Goal: Task Accomplishment & Management: Manage account settings

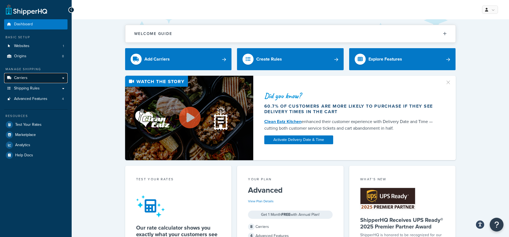
click at [20, 80] on span "Carriers" at bounding box center [20, 78] width 13 height 5
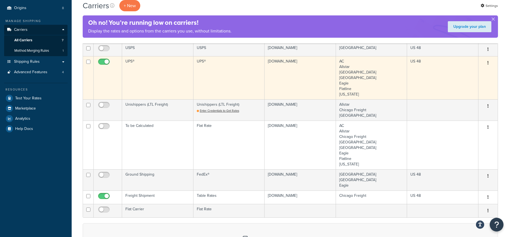
scroll to position [49, 0]
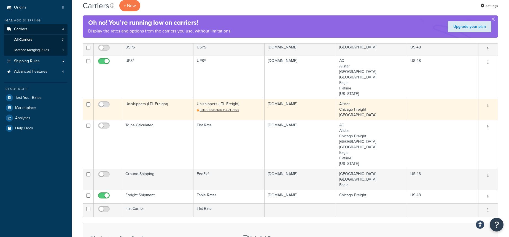
click at [159, 109] on td "Unishippers (LTL Freight)" at bounding box center [157, 109] width 71 height 21
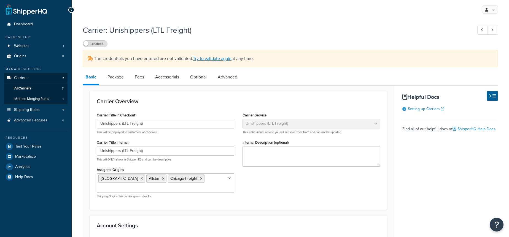
select select "unishippersFreight"
click at [231, 76] on link "Advanced" at bounding box center [227, 76] width 25 height 13
select select "false"
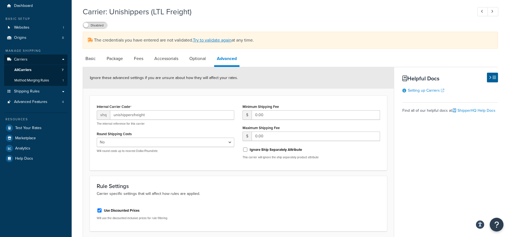
scroll to position [10, 0]
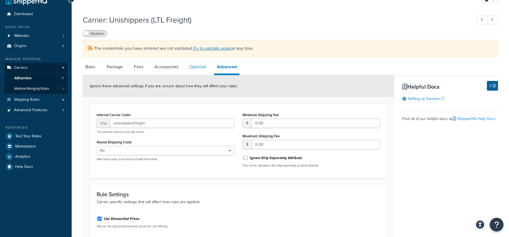
click at [199, 70] on link "Optional" at bounding box center [197, 66] width 22 height 13
select select "55"
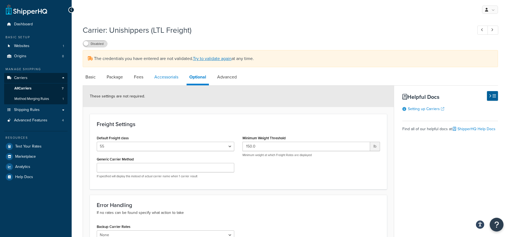
click at [163, 77] on link "Accessorials" at bounding box center [165, 76] width 29 height 13
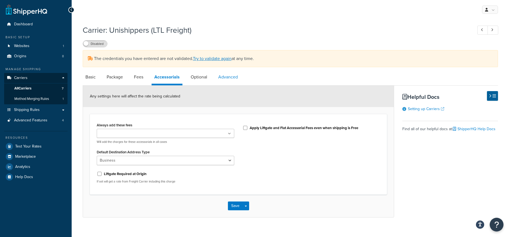
scroll to position [3, 0]
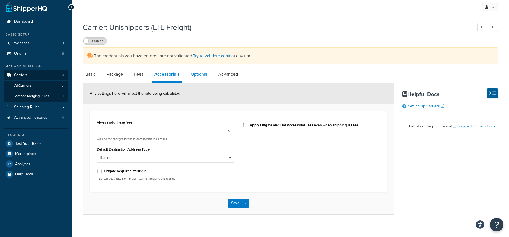
click at [199, 71] on link "Optional" at bounding box center [199, 74] width 22 height 13
select select "55"
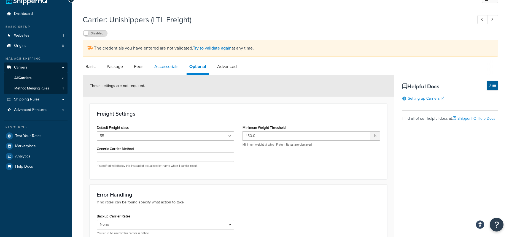
click at [169, 70] on link "Accessorials" at bounding box center [165, 66] width 29 height 13
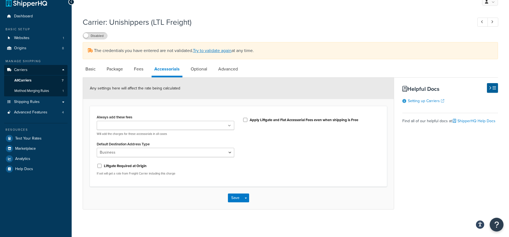
scroll to position [8, 0]
click at [141, 71] on link "Fees" at bounding box center [138, 69] width 15 height 13
select select "AFTER"
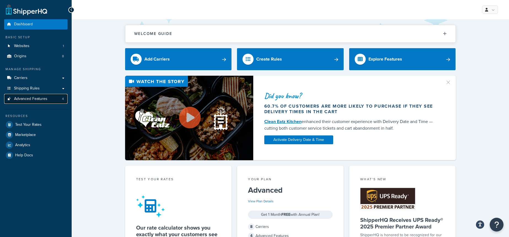
click at [37, 97] on span "Advanced Features" at bounding box center [30, 99] width 33 height 5
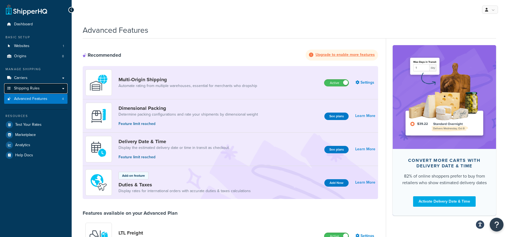
click at [28, 86] on span "Shipping Rules" at bounding box center [27, 88] width 26 height 5
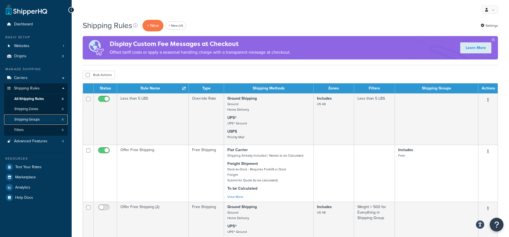
drag, startPoint x: 45, startPoint y: 121, endPoint x: 52, endPoint y: 122, distance: 6.9
click at [45, 121] on link "Shipping Groups 6" at bounding box center [35, 120] width 63 height 10
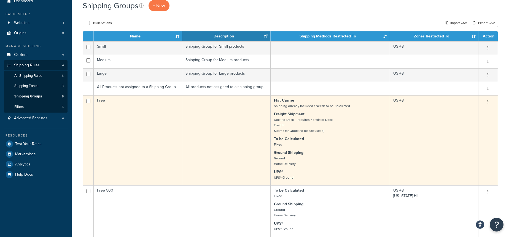
scroll to position [23, 0]
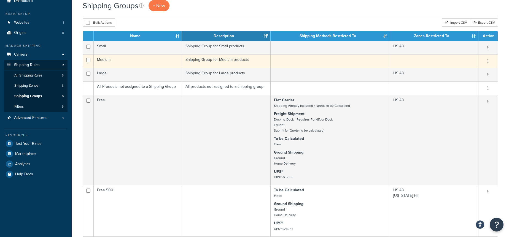
click at [134, 64] on td "Medium" at bounding box center [138, 61] width 88 height 13
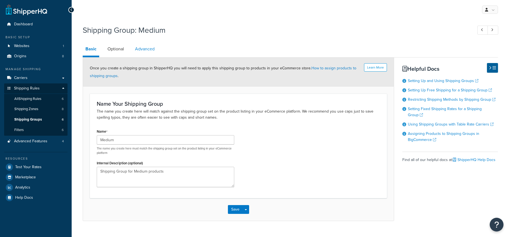
click at [145, 48] on link "Advanced" at bounding box center [144, 48] width 25 height 13
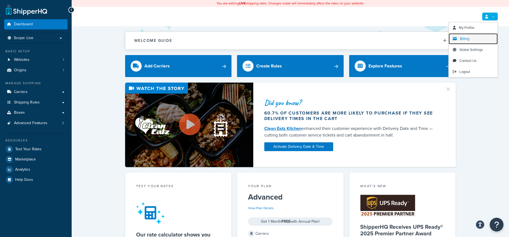
click at [471, 37] on link "Billing" at bounding box center [472, 38] width 49 height 11
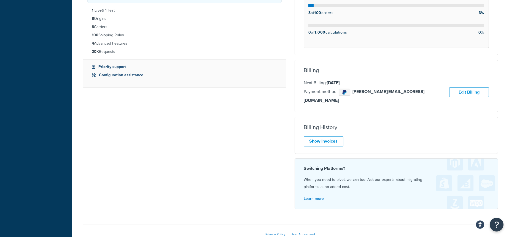
scroll to position [189, 0]
click at [329, 136] on link "Show Invoices" at bounding box center [323, 141] width 40 height 10
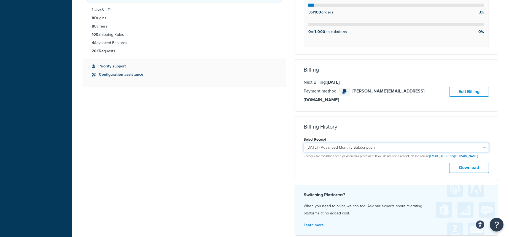
click at [405, 143] on select "August 16, 2025 - Advanced Monthly Subscription July 16, 2025 - Advanced Monthl…" at bounding box center [395, 147] width 185 height 9
click at [462, 163] on button "Download" at bounding box center [469, 168] width 40 height 10
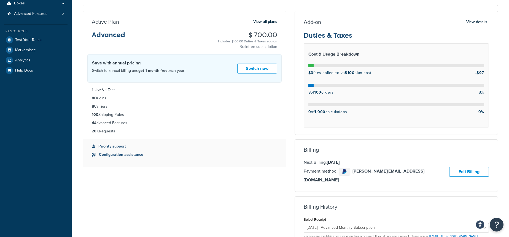
scroll to position [107, 0]
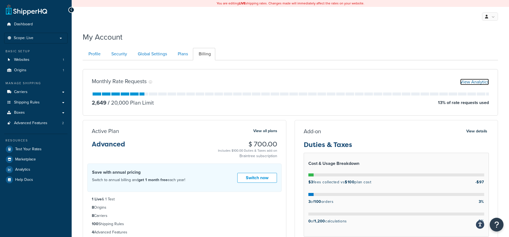
click at [472, 81] on link "View Analytics" at bounding box center [474, 82] width 29 height 6
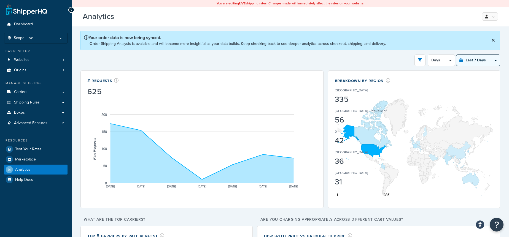
click at [491, 57] on select "Last 24 Hours Last 7 Days Last 30 Days Last 3 Months Last 6 Months Last 12 Mont…" at bounding box center [478, 60] width 44 height 11
select select "last_30_days"
click at [456, 55] on select "Last 24 Hours Last 7 Days Last 30 Days Last 3 Months Last 6 Months Last 12 Mont…" at bounding box center [478, 60] width 44 height 11
select select "5d"
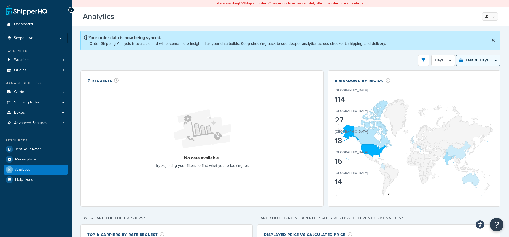
click at [484, 58] on select "Last 24 Hours Last 7 Days Last 30 Days Last 3 Months Last 6 Months Last 12 Mont…" at bounding box center [478, 60] width 44 height 11
select select "last_3_months"
click at [456, 55] on select "Last 24 Hours Last 7 Days Last 30 Days Last 3 Months Last 6 Months Last 12 Mont…" at bounding box center [478, 60] width 44 height 11
select select "1w"
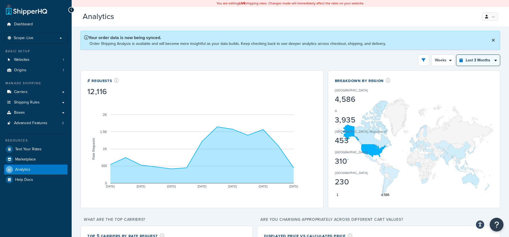
click at [470, 61] on select "Last 24 Hours Last 7 Days Last 30 Days Last 3 Months Last 6 Months Last 12 Mont…" at bounding box center [478, 60] width 44 height 11
select select "last_30_days"
click at [456, 55] on select "Last 24 Hours Last 7 Days Last 30 Days Last 3 Months Last 6 Months Last 12 Mont…" at bounding box center [478, 60] width 44 height 11
select select "5d"
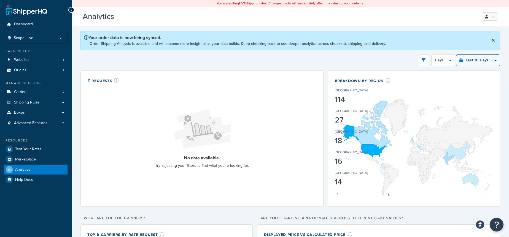
click at [473, 59] on select "Last 24 Hours Last 7 Days Last 30 Days Last 3 Months Last 6 Months Last 12 Mont…" at bounding box center [478, 60] width 44 height 11
select select "last_7_days"
click at [456, 55] on select "Last 24 Hours Last 7 Days Last 30 Days Last 3 Months Last 6 Months Last 12 Mont…" at bounding box center [478, 60] width 44 height 11
select select "1d"
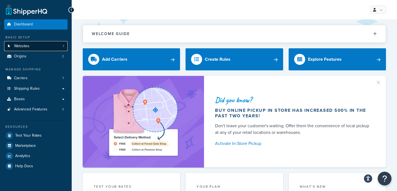
click at [26, 47] on span "Websites" at bounding box center [21, 46] width 15 height 5
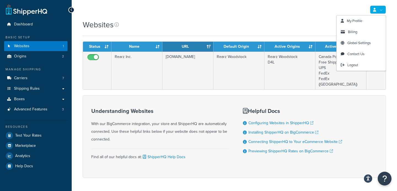
drag, startPoint x: 287, startPoint y: 31, endPoint x: 292, endPoint y: 29, distance: 5.8
click at [287, 31] on div "Websites" at bounding box center [234, 27] width 303 height 17
click at [356, 33] on span "Billing" at bounding box center [352, 31] width 9 height 5
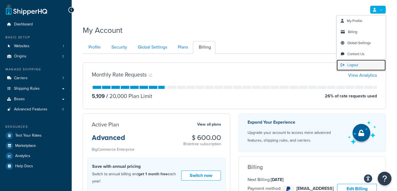
click at [355, 64] on span "Logout" at bounding box center [352, 64] width 11 height 5
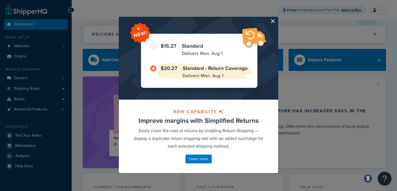
click at [276, 18] on button "button" at bounding box center [276, 17] width 1 height 1
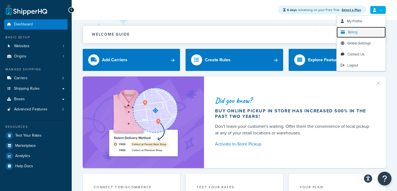
click at [360, 32] on link "Billing" at bounding box center [360, 32] width 49 height 11
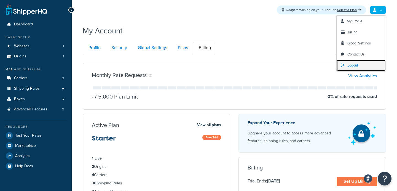
click at [358, 63] on link "Logout" at bounding box center [360, 65] width 49 height 11
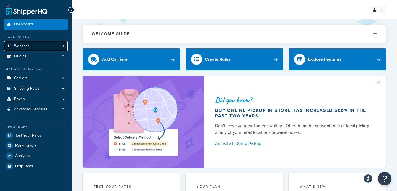
click at [47, 46] on link "Websites 1" at bounding box center [35, 46] width 63 height 10
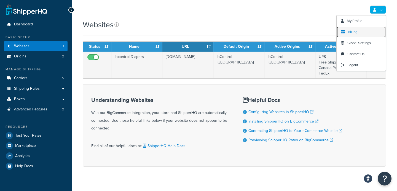
click at [358, 29] on link "Billing" at bounding box center [360, 31] width 49 height 11
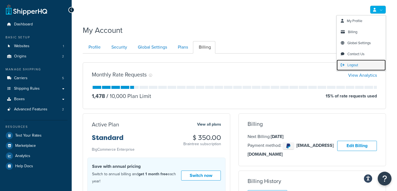
click at [357, 68] on link "Logout" at bounding box center [360, 64] width 49 height 11
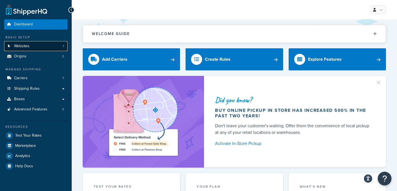
click at [27, 47] on span "Websites" at bounding box center [21, 46] width 15 height 5
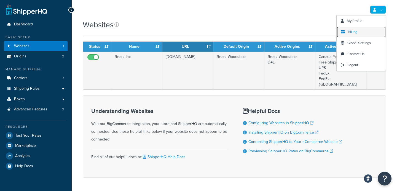
click at [357, 33] on link "Billing" at bounding box center [360, 31] width 49 height 11
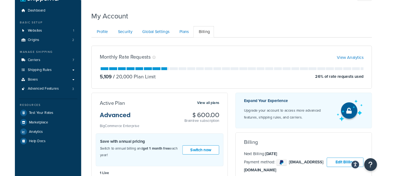
scroll to position [15, 0]
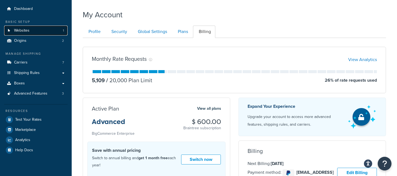
click at [41, 29] on link "Websites 1" at bounding box center [35, 31] width 63 height 10
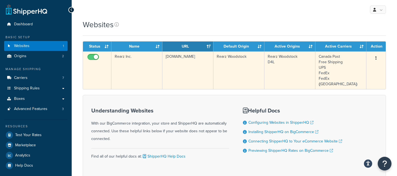
click at [124, 76] on td "Rearz Inc." at bounding box center [136, 70] width 51 height 38
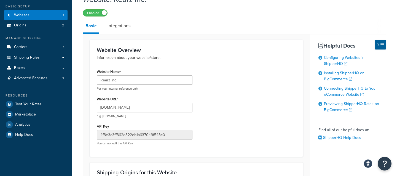
scroll to position [31, 0]
drag, startPoint x: 156, startPoint y: 111, endPoint x: 100, endPoint y: 108, distance: 56.5
click at [100, 108] on input "[DOMAIN_NAME]" at bounding box center [145, 107] width 96 height 9
click at [52, 14] on link "Websites 1" at bounding box center [35, 15] width 63 height 10
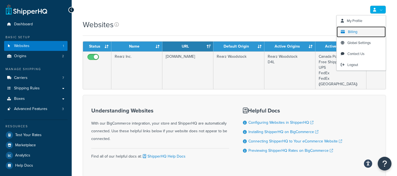
click at [350, 35] on link "Billing" at bounding box center [360, 31] width 49 height 11
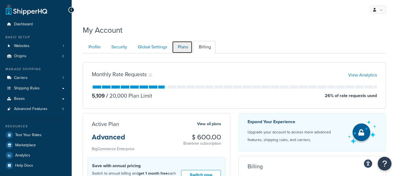
click at [181, 49] on link "Plans" at bounding box center [182, 47] width 20 height 12
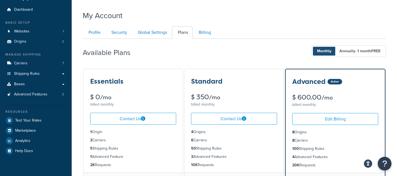
scroll to position [15, 0]
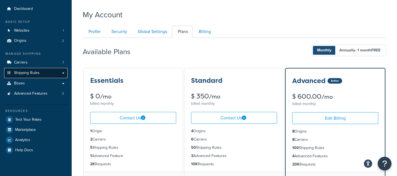
click at [49, 75] on link "Shipping Rules" at bounding box center [35, 73] width 63 height 10
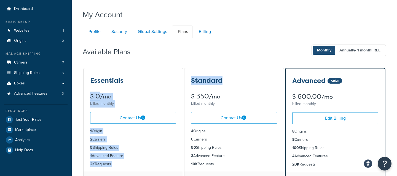
drag, startPoint x: 237, startPoint y: 79, endPoint x: 175, endPoint y: 78, distance: 62.0
click at [214, 78] on h3 "Standard" at bounding box center [206, 80] width 31 height 7
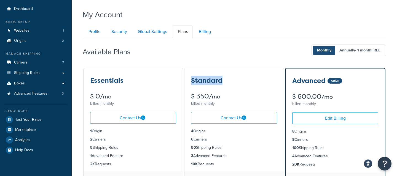
drag, startPoint x: 227, startPoint y: 78, endPoint x: 191, endPoint y: 80, distance: 36.4
click at [191, 80] on div "Standard" at bounding box center [234, 80] width 86 height 7
drag, startPoint x: 221, startPoint y: 147, endPoint x: 190, endPoint y: 146, distance: 31.4
click at [190, 146] on ul "4 Origins 6 Carriers 50 Shipping Rules 3 Advanced Features 10K Requests" at bounding box center [233, 148] width 99 height 48
drag, startPoint x: 210, startPoint y: 139, endPoint x: 186, endPoint y: 138, distance: 24.2
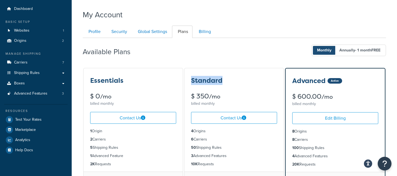
click at [186, 138] on ul "4 Origins 6 Carriers 50 Shipping Rules 3 Advanced Features 10K Requests" at bounding box center [233, 148] width 99 height 48
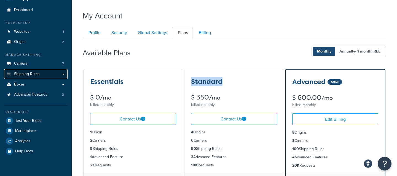
click at [50, 74] on link "Shipping Rules" at bounding box center [35, 74] width 63 height 10
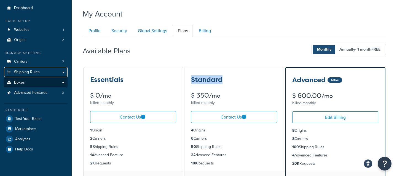
scroll to position [17, 0]
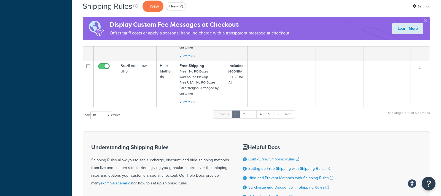
scroll to position [539, 0]
click at [97, 111] on select "10 15 25 50 100 1000" at bounding box center [100, 115] width 21 height 8
select select "100"
click at [91, 111] on select "10 15 25 50 100 1000" at bounding box center [100, 115] width 21 height 8
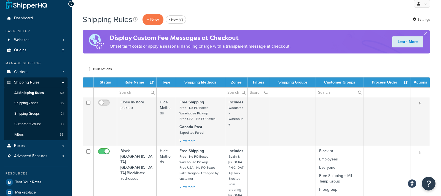
scroll to position [6, 0]
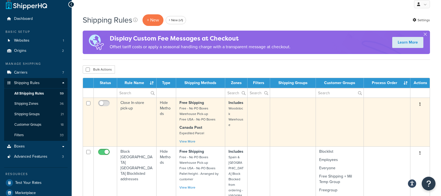
click at [89, 102] on input "checkbox" at bounding box center [88, 103] width 4 height 4
click at [89, 103] on input "checkbox" at bounding box center [88, 103] width 4 height 4
checkbox input "false"
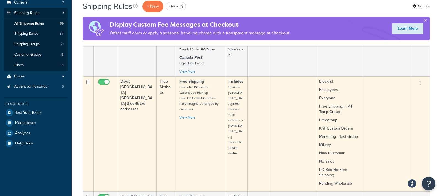
scroll to position [76, 0]
click at [89, 79] on input "checkbox" at bounding box center [88, 81] width 4 height 4
checkbox input "true"
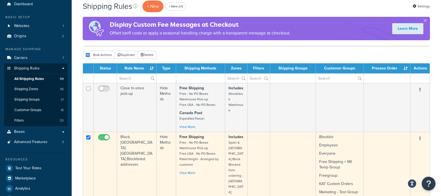
scroll to position [0, 0]
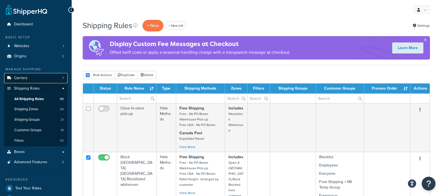
click at [55, 76] on link "Carriers 7" at bounding box center [35, 78] width 63 height 10
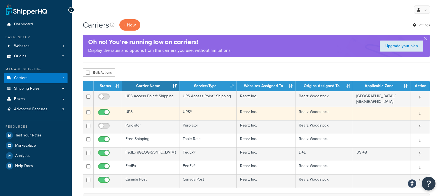
click at [175, 112] on td "UPS" at bounding box center [150, 113] width 57 height 13
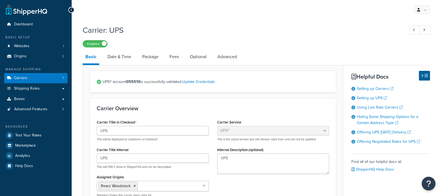
select select "ups"
select select "can"
select select "kg"
click at [48, 91] on link "Shipping Rules" at bounding box center [35, 88] width 63 height 10
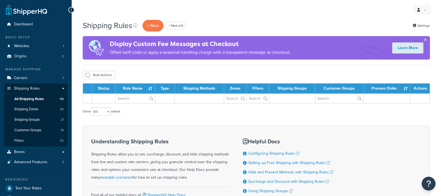
select select "100"
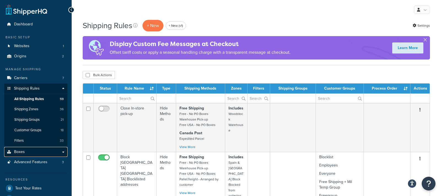
click at [28, 153] on link "Boxes" at bounding box center [35, 152] width 63 height 10
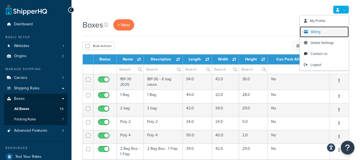
click at [317, 28] on link "Billing" at bounding box center [324, 31] width 49 height 11
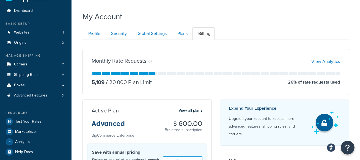
scroll to position [14, 0]
click at [188, 33] on link "Plans" at bounding box center [182, 33] width 20 height 12
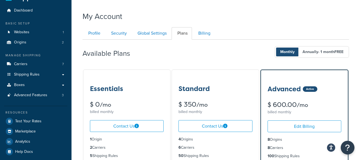
scroll to position [53, 0]
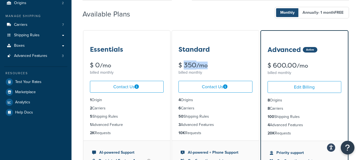
drag, startPoint x: 208, startPoint y: 64, endPoint x: 180, endPoint y: 64, distance: 28.4
click at [180, 64] on div "$ 350 /mo" at bounding box center [216, 65] width 74 height 7
drag, startPoint x: 226, startPoint y: 52, endPoint x: 180, endPoint y: 47, distance: 46.2
click at [180, 47] on div "Standard" at bounding box center [216, 46] width 74 height 14
drag, startPoint x: 206, startPoint y: 110, endPoint x: 176, endPoint y: 108, distance: 30.0
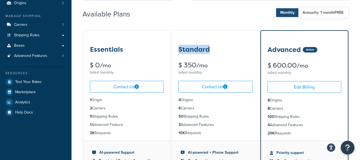
click at [176, 108] on ul "4 Origins 6 Carriers 50 Shipping Rules 3 Advanced Features 10K Requests" at bounding box center [215, 117] width 87 height 48
drag, startPoint x: 196, startPoint y: 102, endPoint x: 177, endPoint y: 99, distance: 19.5
click at [177, 99] on ul "4 Origins 6 Carriers 50 Shipping Rules 3 Advanced Features 10K Requests" at bounding box center [215, 117] width 87 height 48
drag, startPoint x: 218, startPoint y: 117, endPoint x: 186, endPoint y: 116, distance: 32.2
click at [177, 115] on ul "4 Origins 6 Carriers 50 Shipping Rules 3 Advanced Features 10K Requests" at bounding box center [215, 117] width 87 height 48
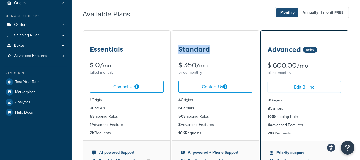
drag, startPoint x: 220, startPoint y: 126, endPoint x: 173, endPoint y: 124, distance: 46.8
click at [173, 124] on ul "4 Origins 6 Carriers 50 Shipping Rules 3 Advanced Features 10K Requests" at bounding box center [215, 117] width 87 height 48
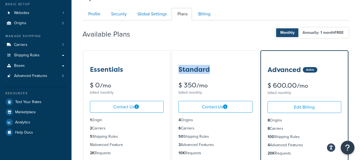
scroll to position [32, 0]
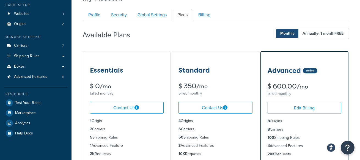
click at [214, 128] on li "6 Carriers" at bounding box center [216, 129] width 74 height 6
drag, startPoint x: 178, startPoint y: 120, endPoint x: 201, endPoint y: 130, distance: 24.6
click at [201, 130] on ul "4 Origins 6 Carriers 50 Shipping Rules 3 Advanced Features 10K Requests" at bounding box center [215, 138] width 87 height 48
click at [209, 130] on li "6 Carriers" at bounding box center [216, 129] width 74 height 6
drag, startPoint x: 203, startPoint y: 129, endPoint x: 179, endPoint y: 129, distance: 24.2
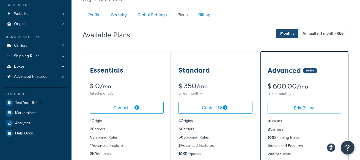
click at [179, 129] on li "6 Carriers" at bounding box center [216, 129] width 74 height 6
drag, startPoint x: 213, startPoint y: 138, endPoint x: 173, endPoint y: 137, distance: 39.7
click at [173, 137] on ul "4 Origins 6 Carriers 50 Shipping Rules 3 Advanced Features 10K Requests" at bounding box center [215, 138] width 87 height 48
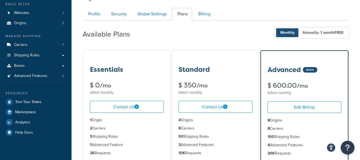
scroll to position [36, 0]
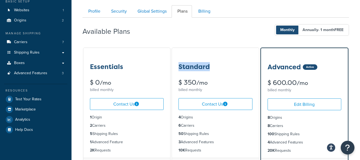
drag, startPoint x: 211, startPoint y: 67, endPoint x: 180, endPoint y: 67, distance: 31.1
click at [180, 67] on div "Standard" at bounding box center [216, 64] width 74 height 14
drag, startPoint x: 212, startPoint y: 83, endPoint x: 184, endPoint y: 82, distance: 28.1
click at [184, 82] on div "$ 350 /mo" at bounding box center [216, 82] width 74 height 7
click at [228, 81] on div "$ 350 /mo" at bounding box center [216, 82] width 74 height 7
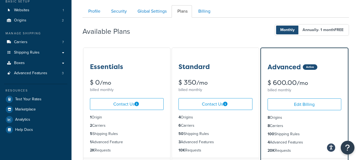
drag, startPoint x: 214, startPoint y: 83, endPoint x: 185, endPoint y: 82, distance: 28.7
click at [185, 82] on div "$ 350 /mo" at bounding box center [216, 82] width 74 height 7
click at [286, 67] on h3 "Advanced" at bounding box center [284, 67] width 33 height 7
drag, startPoint x: 194, startPoint y: 65, endPoint x: 178, endPoint y: 65, distance: 15.7
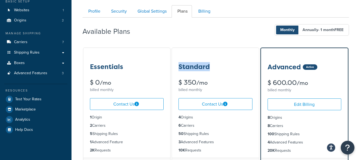
click at [178, 65] on div "Standard $ 350 /mo billed monthly" at bounding box center [215, 71] width 87 height 46
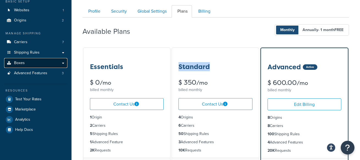
click at [22, 63] on span "Boxes" at bounding box center [19, 63] width 11 height 5
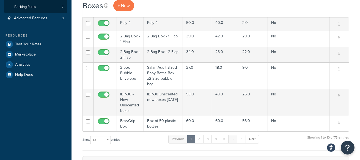
scroll to position [114, 0]
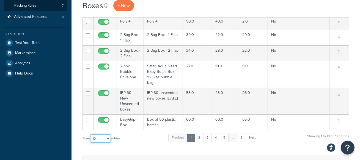
click at [93, 135] on select "10 15 25 50 100 1000" at bounding box center [100, 139] width 21 height 8
select select "100"
click at [91, 135] on select "10 15 25 50 100 1000" at bounding box center [100, 139] width 21 height 8
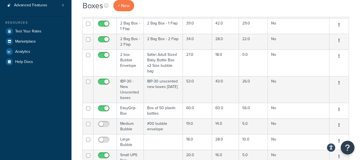
scroll to position [0, 0]
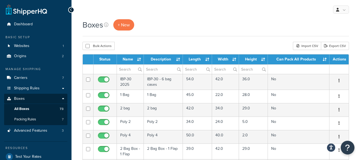
click at [215, 44] on div "Bulk Actions Duplicate [GEOGRAPHIC_DATA] Import CSV Export CSV" at bounding box center [216, 46] width 267 height 8
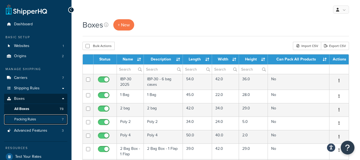
click at [45, 118] on link "Packing Rules 7" at bounding box center [35, 120] width 63 height 10
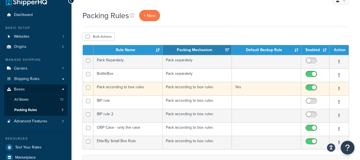
scroll to position [12, 0]
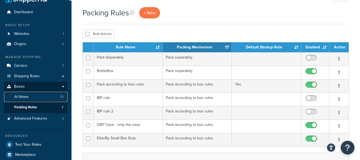
click at [56, 98] on link "All Boxes 73" at bounding box center [35, 97] width 63 height 10
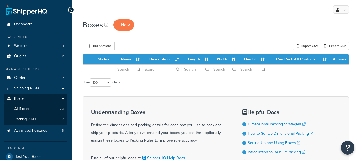
select select "100"
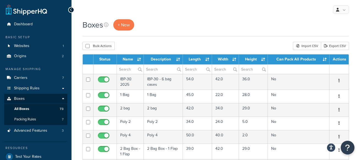
click at [205, 27] on div "Boxes + New" at bounding box center [216, 24] width 267 height 11
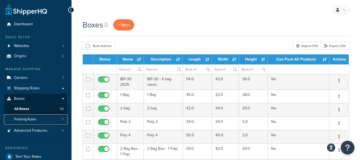
click at [45, 117] on link "Packing Rules 7" at bounding box center [35, 120] width 63 height 10
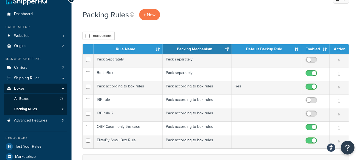
scroll to position [12, 0]
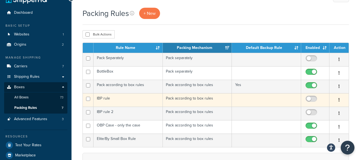
click at [187, 100] on td "Pack according to box rules" at bounding box center [197, 99] width 69 height 13
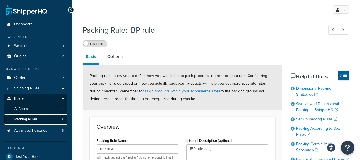
click at [58, 116] on link "Packing Rules 7" at bounding box center [35, 120] width 63 height 10
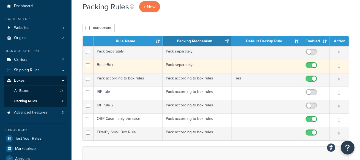
scroll to position [19, 0]
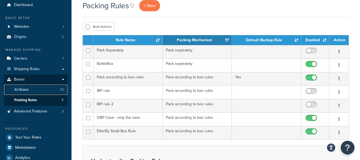
click at [49, 90] on link "All Boxes 73" at bounding box center [35, 90] width 63 height 10
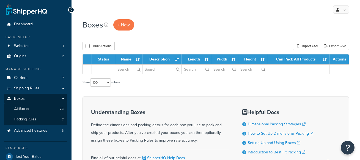
select select "100"
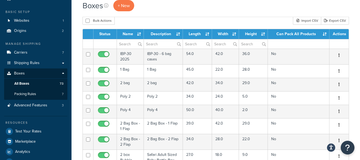
scroll to position [22, 0]
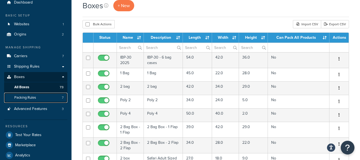
click at [39, 100] on link "Packing Rules 7" at bounding box center [35, 98] width 63 height 10
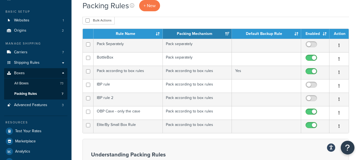
scroll to position [39, 0]
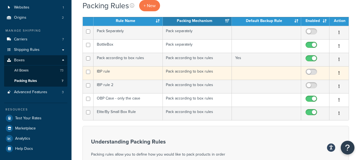
click at [126, 75] on td "IBP rule" at bounding box center [128, 72] width 69 height 13
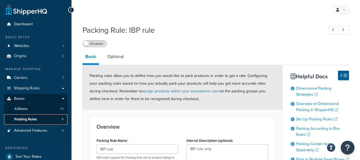
click at [41, 120] on link "Packing Rules 7" at bounding box center [35, 120] width 63 height 10
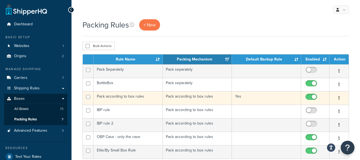
click at [129, 95] on td "Pack according to box rules" at bounding box center [128, 97] width 69 height 13
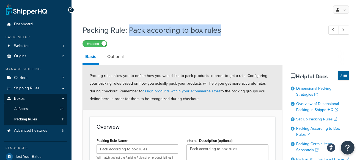
drag, startPoint x: 132, startPoint y: 31, endPoint x: 228, endPoint y: 32, distance: 96.1
click at [228, 32] on h1 "Packing Rule: Pack according to box rules" at bounding box center [201, 30] width 236 height 11
click at [54, 110] on link "All Boxes 73" at bounding box center [35, 109] width 63 height 10
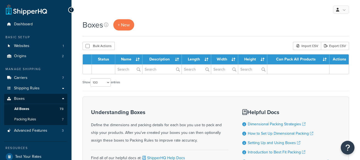
select select "100"
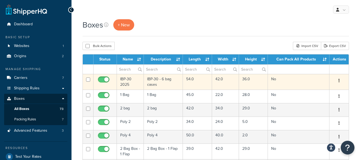
click at [88, 79] on input "checkbox" at bounding box center [88, 80] width 4 height 4
checkbox input "true"
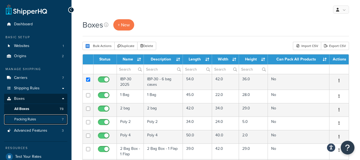
click at [41, 118] on link "Packing Rules 7" at bounding box center [35, 120] width 63 height 10
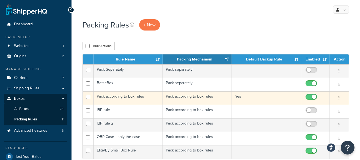
click at [150, 98] on td "Pack according to box rules" at bounding box center [128, 97] width 69 height 13
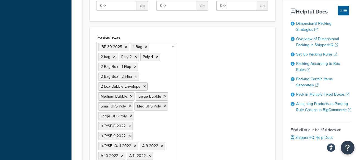
scroll to position [317, 0]
click at [214, 105] on div "Possible Boxes IBP-30 2025 1 Bag 2 bag Poly 2 Poly 4 2 Bag Box - 1 Flap 2 Bag B…" at bounding box center [183, 109] width 180 height 150
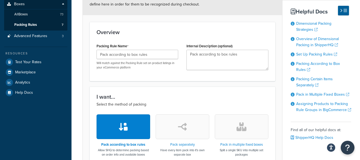
scroll to position [0, 0]
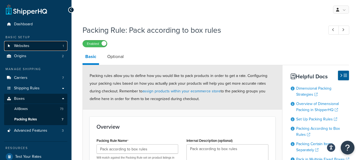
click at [32, 50] on link "Websites 1" at bounding box center [35, 46] width 63 height 10
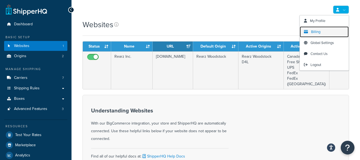
click at [317, 31] on span "Billing" at bounding box center [315, 31] width 9 height 5
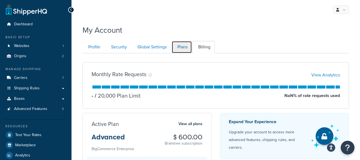
click at [183, 46] on link "Plans" at bounding box center [182, 47] width 20 height 12
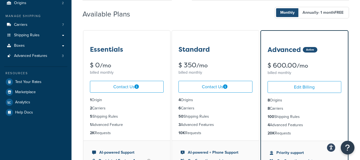
drag, startPoint x: 203, startPoint y: 100, endPoint x: 173, endPoint y: 99, distance: 29.8
click at [173, 99] on ul "4 Origins 6 Carriers 50 Shipping Rules 3 Advanced Features 10K Requests" at bounding box center [215, 117] width 87 height 48
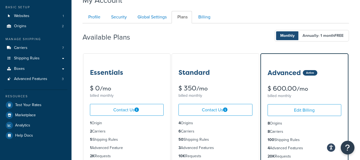
scroll to position [25, 0]
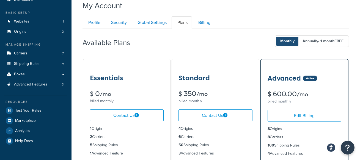
click at [199, 129] on li "4 Origins" at bounding box center [216, 129] width 74 height 6
drag, startPoint x: 197, startPoint y: 129, endPoint x: 178, endPoint y: 128, distance: 18.5
click at [178, 128] on ul "4 Origins 6 Carriers 50 Shipping Rules 3 Advanced Features 10K Requests" at bounding box center [215, 145] width 87 height 48
click at [48, 20] on link "Websites 1" at bounding box center [35, 22] width 63 height 10
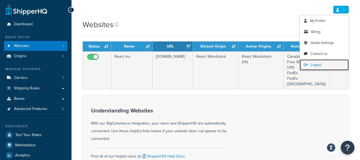
click at [325, 63] on link "Logout" at bounding box center [324, 64] width 49 height 11
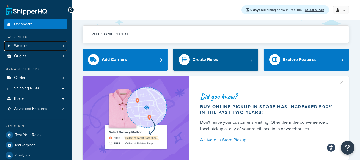
drag, startPoint x: 29, startPoint y: 49, endPoint x: 198, endPoint y: 64, distance: 169.5
click at [29, 49] on link "Websites 1" at bounding box center [35, 46] width 63 height 10
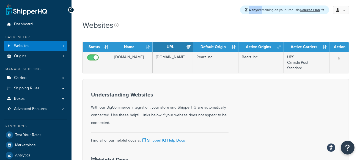
drag, startPoint x: 260, startPoint y: 10, endPoint x: 241, endPoint y: 9, distance: 18.2
click at [241, 9] on div "6 days remaining on your Free Trial Select a Plan" at bounding box center [284, 10] width 89 height 9
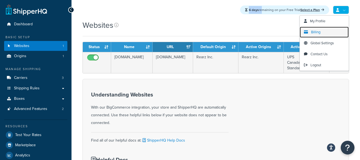
click at [315, 29] on link "Billing" at bounding box center [324, 32] width 49 height 11
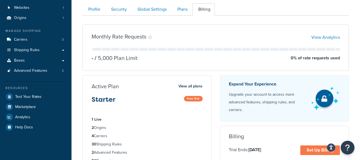
scroll to position [38, 0]
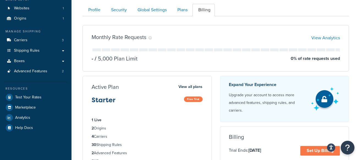
drag, startPoint x: 113, startPoint y: 137, endPoint x: 85, endPoint y: 135, distance: 28.4
click at [85, 135] on ul "1 Live 2 Origins 4 Carriers 30 Shipping Rules 2 Advanced Features 5K Requests" at bounding box center [147, 141] width 129 height 56
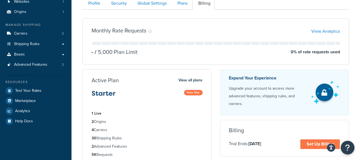
scroll to position [47, 0]
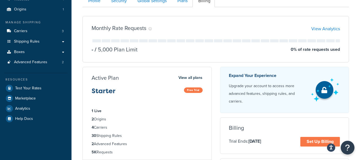
drag, startPoint x: 132, startPoint y: 137, endPoint x: 91, endPoint y: 135, distance: 41.3
click at [91, 135] on ul "1 Live 2 Origins 4 Carriers 30 Shipping Rules 2 Advanced Features 5K Requests" at bounding box center [147, 132] width 129 height 56
drag, startPoint x: 132, startPoint y: 145, endPoint x: 88, endPoint y: 140, distance: 44.5
click at [88, 140] on ul "1 Live 2 Origins 4 Carriers 30 Shipping Rules 2 Advanced Features 5K Requests" at bounding box center [147, 132] width 129 height 56
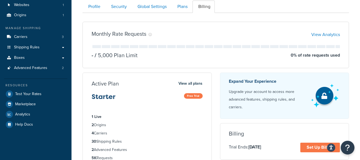
scroll to position [39, 0]
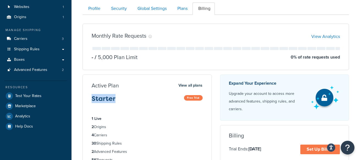
drag, startPoint x: 138, startPoint y: 102, endPoint x: 94, endPoint y: 96, distance: 44.4
click at [92, 96] on div "Starter Free Trial" at bounding box center [147, 101] width 111 height 12
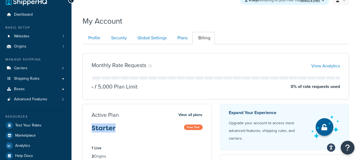
scroll to position [0, 0]
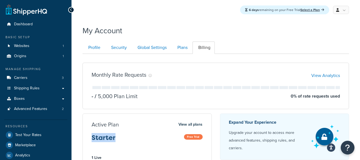
drag, startPoint x: 293, startPoint y: 9, endPoint x: 246, endPoint y: 7, distance: 46.6
click at [246, 7] on div "6 days remaining on your Free Trial Select a Plan" at bounding box center [284, 10] width 89 height 9
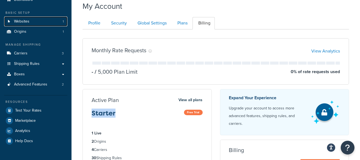
scroll to position [20, 0]
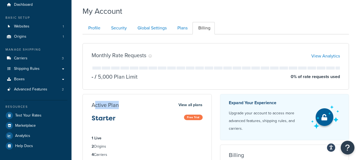
drag, startPoint x: 124, startPoint y: 107, endPoint x: 94, endPoint y: 105, distance: 30.1
click at [94, 105] on div "Active Plan View all plans" at bounding box center [147, 105] width 111 height 7
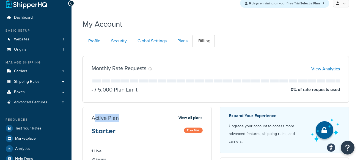
scroll to position [0, 0]
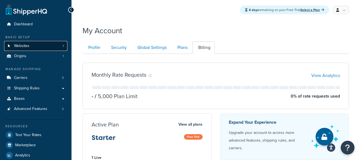
click at [53, 42] on link "Websites 1" at bounding box center [35, 46] width 63 height 10
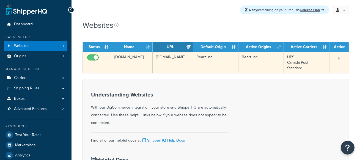
click at [169, 63] on td "[DOMAIN_NAME]" at bounding box center [173, 62] width 41 height 21
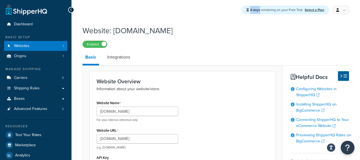
drag, startPoint x: 262, startPoint y: 10, endPoint x: 252, endPoint y: 10, distance: 9.4
click at [252, 10] on span "6 days remaining on your Free Trial" at bounding box center [277, 9] width 53 height 5
drag, startPoint x: 261, startPoint y: 11, endPoint x: 252, endPoint y: 11, distance: 9.1
click at [252, 11] on strong "6 days" at bounding box center [256, 9] width 10 height 5
click at [184, 31] on h1 "Website: [DOMAIN_NAME]" at bounding box center [213, 30] width 260 height 11
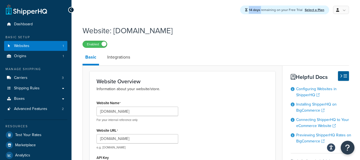
drag, startPoint x: 261, startPoint y: 9, endPoint x: 249, endPoint y: 23, distance: 17.7
click at [251, 9] on span "14 days remaining on your Free Trial" at bounding box center [276, 9] width 55 height 5
click at [225, 44] on div "Enabled" at bounding box center [216, 44] width 267 height 8
drag, startPoint x: 224, startPoint y: 31, endPoint x: 245, endPoint y: 17, distance: 25.6
click at [229, 29] on h1 "Website: [DOMAIN_NAME]" at bounding box center [213, 30] width 260 height 11
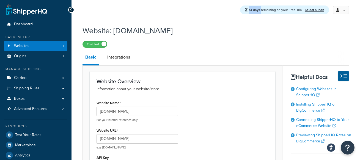
drag, startPoint x: 262, startPoint y: 10, endPoint x: 250, endPoint y: 10, distance: 12.4
click at [250, 10] on div "14 days remaining on your Free Trial Select a Plan" at bounding box center [284, 10] width 89 height 9
drag, startPoint x: 259, startPoint y: 11, endPoint x: 251, endPoint y: 11, distance: 7.2
click at [251, 11] on strong "21 days" at bounding box center [254, 9] width 11 height 5
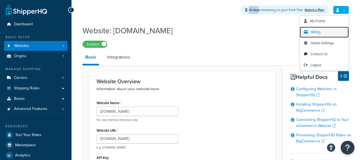
click at [319, 29] on span "Billing" at bounding box center [315, 31] width 9 height 5
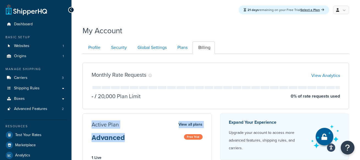
drag, startPoint x: 129, startPoint y: 138, endPoint x: 89, endPoint y: 126, distance: 41.3
click at [89, 126] on div "Active Plan View all plans Advanced Free Trial" at bounding box center [147, 133] width 129 height 25
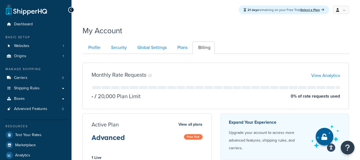
click at [138, 129] on div "Active Plan View all plans Advanced Free Trial" at bounding box center [147, 133] width 129 height 25
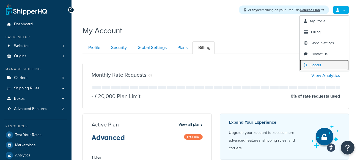
click at [323, 64] on link "Logout" at bounding box center [324, 65] width 49 height 11
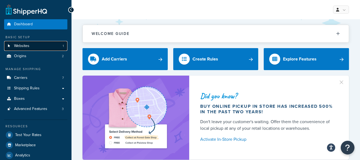
click at [37, 42] on link "Websites 1" at bounding box center [35, 46] width 63 height 10
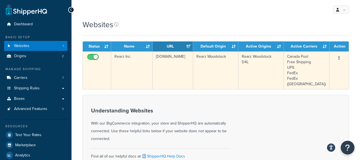
click at [143, 62] on td "Rearz Inc." at bounding box center [132, 70] width 42 height 38
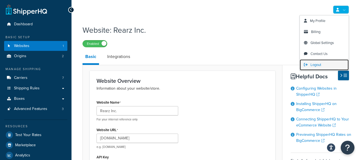
click at [320, 64] on span "Logout" at bounding box center [316, 64] width 11 height 5
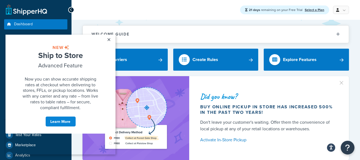
click at [36, 49] on div at bounding box center [60, 47] width 80 height 5
click at [107, 40] on link "×" at bounding box center [109, 39] width 10 height 10
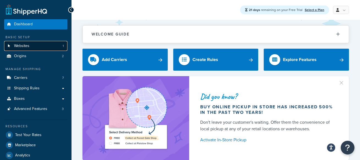
click at [34, 47] on link "Websites 1" at bounding box center [35, 46] width 63 height 10
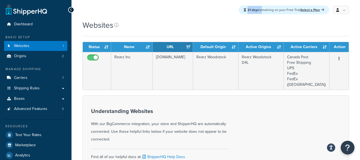
drag, startPoint x: 259, startPoint y: 10, endPoint x: 245, endPoint y: 10, distance: 14.3
click at [245, 10] on div "21 days remaining on your Free Trial Select a Plan" at bounding box center [284, 10] width 91 height 9
drag, startPoint x: 273, startPoint y: 10, endPoint x: 282, endPoint y: 11, distance: 8.9
click at [277, 10] on div "21 days remaining on your Free Trial Select a Plan" at bounding box center [284, 10] width 91 height 9
drag, startPoint x: 289, startPoint y: 10, endPoint x: 245, endPoint y: 10, distance: 43.8
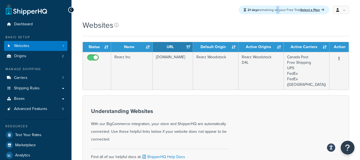
click at [245, 10] on div "21 days remaining on your Free Trial Select a Plan" at bounding box center [284, 10] width 91 height 9
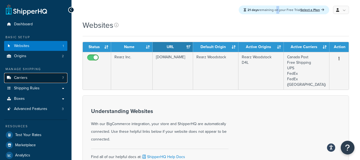
click at [49, 77] on link "Carriers 7" at bounding box center [35, 78] width 63 height 10
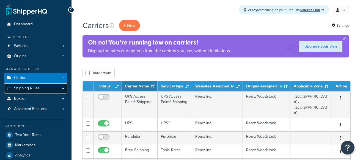
click at [45, 90] on link "Shipping Rules" at bounding box center [35, 88] width 63 height 10
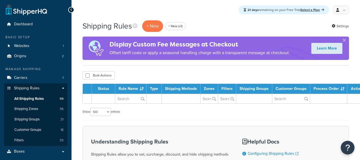
select select "100"
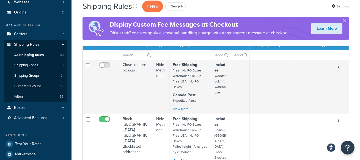
scroll to position [49, 0]
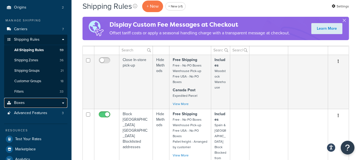
click at [40, 102] on link "Boxes" at bounding box center [35, 103] width 63 height 10
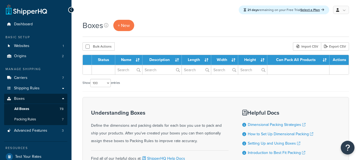
select select "100"
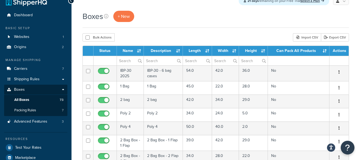
scroll to position [13, 0]
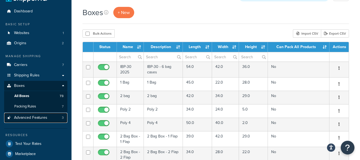
click at [37, 117] on span "Advanced Features" at bounding box center [30, 118] width 33 height 5
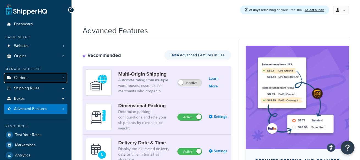
click at [46, 76] on link "Carriers 7" at bounding box center [35, 78] width 63 height 10
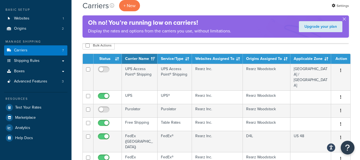
scroll to position [28, 0]
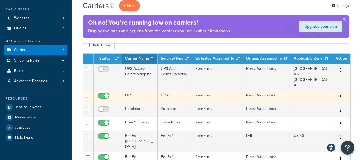
click at [141, 90] on td "UPS" at bounding box center [140, 96] width 36 height 13
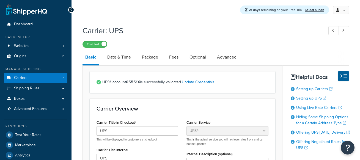
select select "ups"
select select "can"
select select "kg"
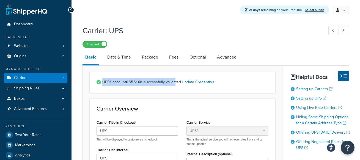
drag, startPoint x: 173, startPoint y: 83, endPoint x: 98, endPoint y: 80, distance: 75.8
click at [98, 80] on div "UPS® account 05551X is successfully validated. Update Credentials" at bounding box center [183, 82] width 186 height 22
drag, startPoint x: 91, startPoint y: 88, endPoint x: 88, endPoint y: 88, distance: 3.3
click at [91, 88] on div "UPS® account 05551X is successfully validated. Update Credentials" at bounding box center [183, 82] width 186 height 22
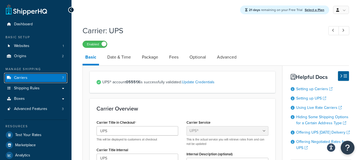
click at [60, 79] on link "Carriers 7" at bounding box center [35, 78] width 63 height 10
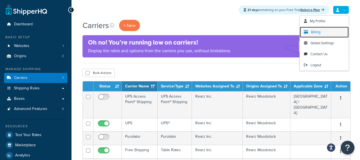
click at [317, 30] on span "Billing" at bounding box center [315, 31] width 9 height 5
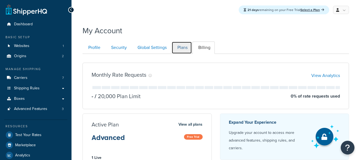
click at [181, 49] on link "Plans" at bounding box center [182, 48] width 20 height 12
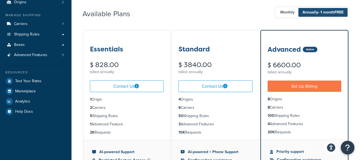
drag, startPoint x: 182, startPoint y: 106, endPoint x: 175, endPoint y: 106, distance: 6.9
click at [175, 106] on ul "4 Origins 6 Carriers 50 Shipping Rules 3 Advanced Features 10K Requests" at bounding box center [215, 116] width 87 height 48
drag, startPoint x: 216, startPoint y: 115, endPoint x: 174, endPoint y: 115, distance: 42.1
click at [174, 115] on ul "4 Origins 6 Carriers 50 Shipping Rules 3 Advanced Features 10K Requests" at bounding box center [215, 116] width 87 height 48
drag, startPoint x: 220, startPoint y: 125, endPoint x: 182, endPoint y: 123, distance: 37.8
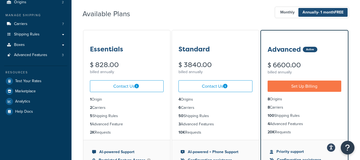
click at [182, 123] on li "3 Advanced Features" at bounding box center [216, 124] width 74 height 6
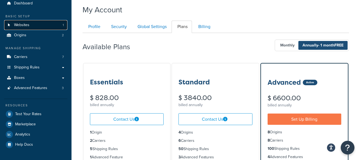
click at [38, 29] on link "Websites 1" at bounding box center [35, 25] width 63 height 10
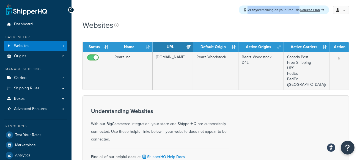
drag, startPoint x: 284, startPoint y: 9, endPoint x: 238, endPoint y: 10, distance: 45.2
click at [239, 10] on div "21 days remaining on your Free Trial Select a Plan" at bounding box center [284, 10] width 91 height 9
click at [242, 27] on div "Websites" at bounding box center [216, 25] width 267 height 11
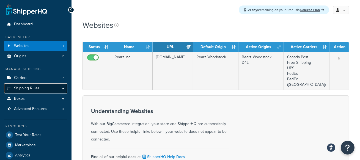
click at [49, 86] on link "Shipping Rules" at bounding box center [35, 88] width 63 height 10
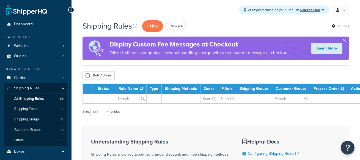
select select "100"
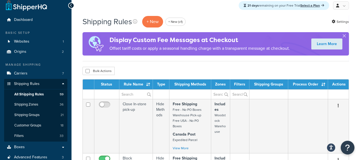
scroll to position [6, 0]
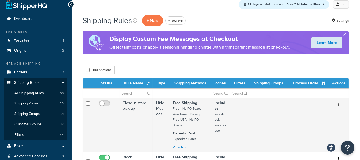
click at [248, 67] on div "Bulk Actions Duplicate Delete" at bounding box center [216, 70] width 267 height 8
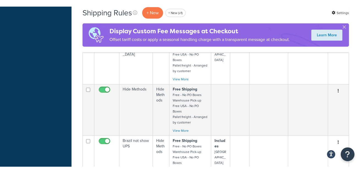
scroll to position [534, 0]
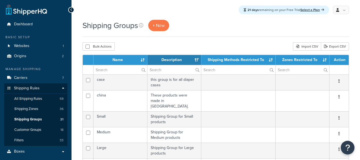
select select "15"
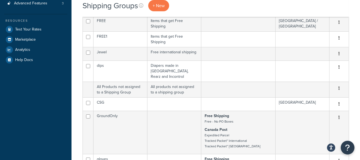
scroll to position [160, 0]
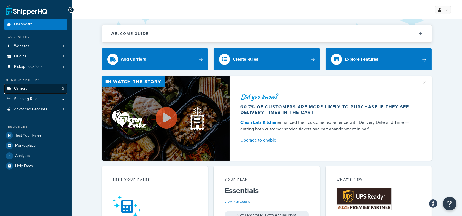
click at [39, 90] on link "Carriers 2" at bounding box center [35, 88] width 63 height 10
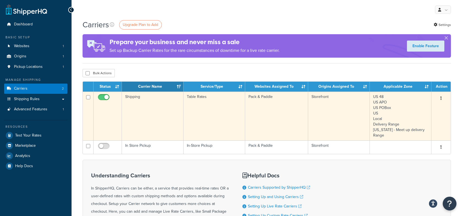
click at [143, 106] on td "Shipping" at bounding box center [153, 115] width 62 height 49
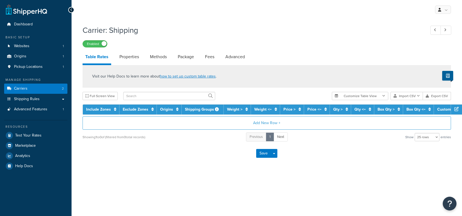
select select "25"
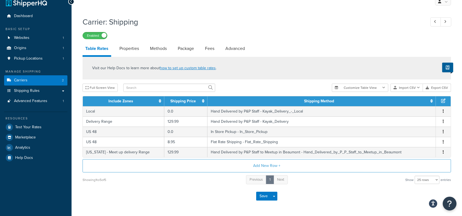
scroll to position [9, 0]
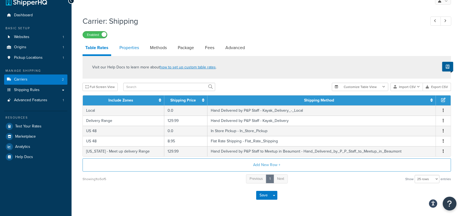
click at [135, 48] on link "Properties" at bounding box center [129, 47] width 25 height 13
select select "HIGHEST"
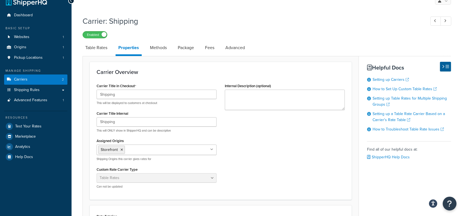
drag, startPoint x: 101, startPoint y: 49, endPoint x: 115, endPoint y: 49, distance: 14.6
click at [101, 49] on link "Table Rates" at bounding box center [97, 47] width 28 height 13
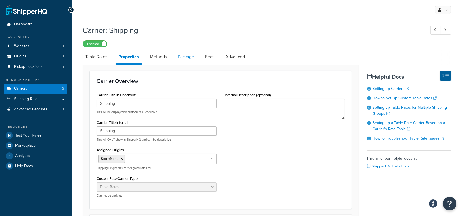
select select "25"
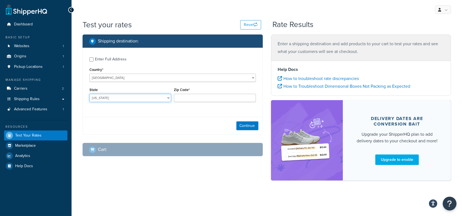
click at [143, 98] on select "[US_STATE] [US_STATE] [US_STATE] [US_STATE] [US_STATE] Armed Forces Americas Ar…" at bounding box center [130, 98] width 82 height 8
select select "WI"
click at [89, 94] on select "[US_STATE] [US_STATE] [US_STATE] [US_STATE] [US_STATE] Armed Forces Americas Ar…" at bounding box center [130, 98] width 82 height 8
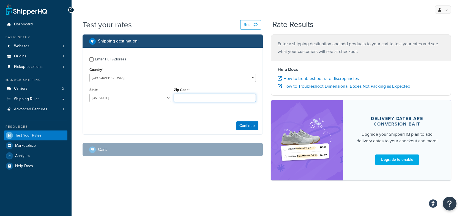
click at [195, 95] on input "Zip Code*" at bounding box center [215, 98] width 82 height 8
type input "53001"
click at [246, 123] on button "Continue" at bounding box center [248, 125] width 22 height 9
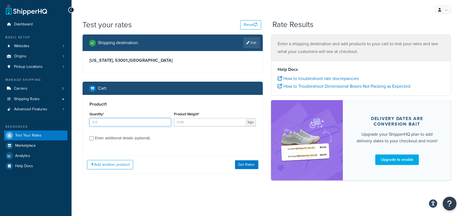
drag, startPoint x: 140, startPoint y: 124, endPoint x: 142, endPoint y: 123, distance: 2.9
click at [140, 124] on input "Quantity*" at bounding box center [130, 122] width 82 height 8
type input "1"
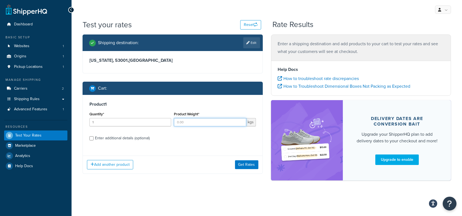
click at [186, 121] on input "Product Weight*" at bounding box center [210, 122] width 72 height 8
type input "5"
click at [126, 137] on div "Enter additional details (optional)" at bounding box center [122, 138] width 55 height 8
click at [94, 137] on input "Enter additional details (optional)" at bounding box center [91, 138] width 4 height 4
checkbox input "true"
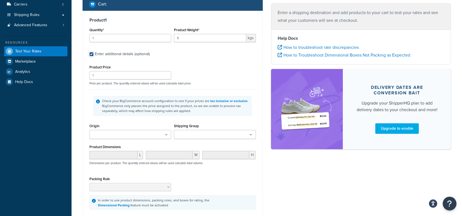
scroll to position [86, 0]
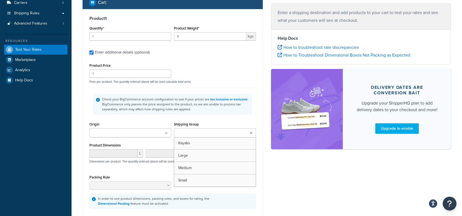
click at [199, 130] on input "Shipping Group" at bounding box center [200, 133] width 49 height 6
drag, startPoint x: 192, startPoint y: 140, endPoint x: 199, endPoint y: 131, distance: 11.4
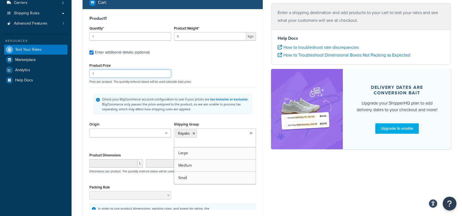
click at [212, 77] on div "Product Price 1 Price per product. The quantity entered above will be used calc…" at bounding box center [172, 73] width 169 height 22
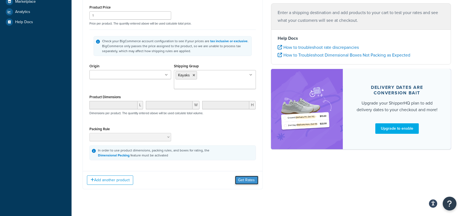
click at [243, 175] on button "Get Rates" at bounding box center [246, 179] width 23 height 9
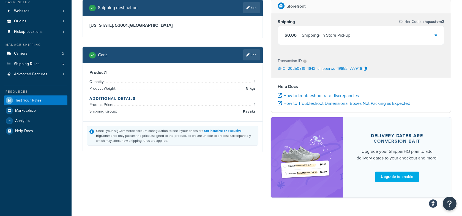
scroll to position [3, 0]
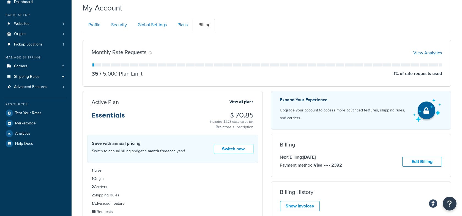
scroll to position [23, 0]
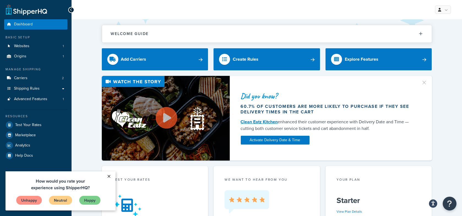
click at [110, 175] on link "×" at bounding box center [109, 176] width 10 height 10
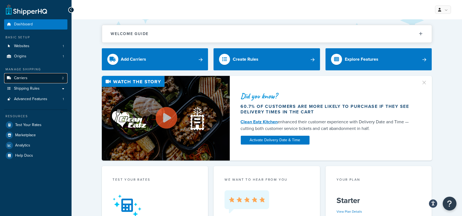
click at [58, 78] on link "Carriers 2" at bounding box center [35, 78] width 63 height 10
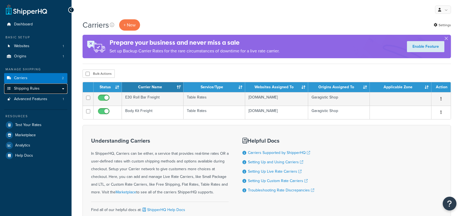
click at [55, 91] on link "Shipping Rules" at bounding box center [35, 88] width 63 height 10
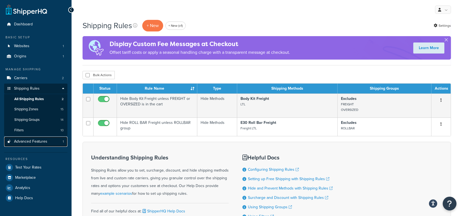
click at [39, 143] on span "Advanced Features" at bounding box center [30, 141] width 33 height 5
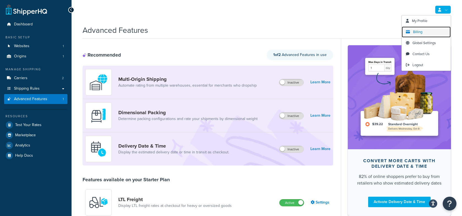
click at [430, 30] on link "Billing" at bounding box center [426, 31] width 49 height 11
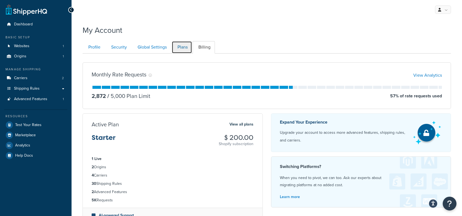
click at [185, 48] on link "Plans" at bounding box center [182, 47] width 20 height 12
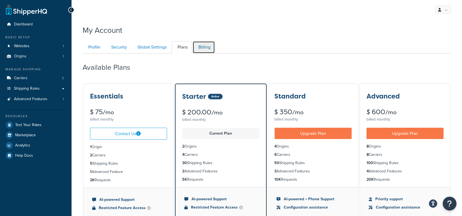
click at [207, 48] on link "Billing" at bounding box center [204, 47] width 22 height 12
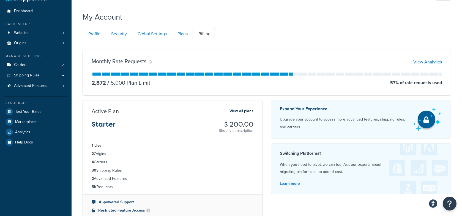
scroll to position [12, 0]
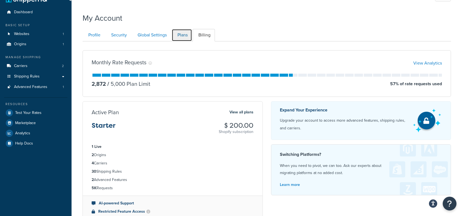
click at [183, 36] on link "Plans" at bounding box center [182, 35] width 20 height 12
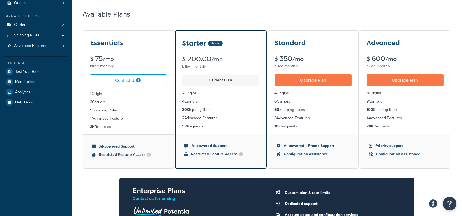
scroll to position [20, 0]
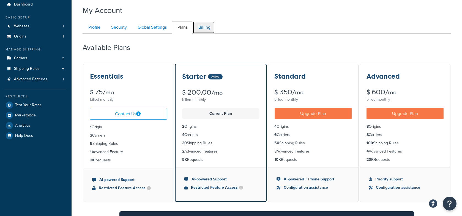
click at [205, 28] on link "Billing" at bounding box center [204, 27] width 22 height 12
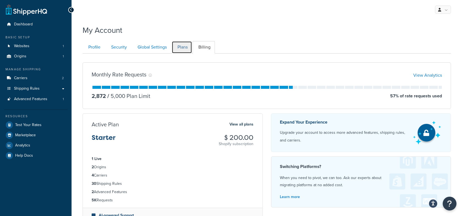
click at [181, 45] on link "Plans" at bounding box center [182, 47] width 20 height 12
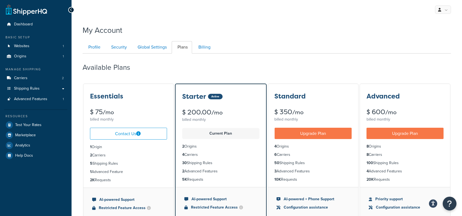
scroll to position [53, 0]
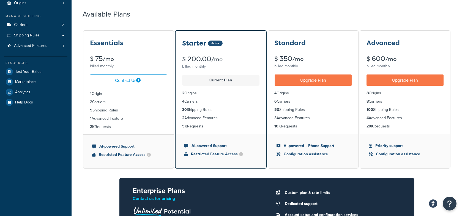
drag, startPoint x: 112, startPoint y: 127, endPoint x: 85, endPoint y: 125, distance: 26.2
click at [85, 125] on ul "1 Origin 2 Carriers 5 Shipping Rules 1 Advanced Feature 2K Requests" at bounding box center [128, 110] width 90 height 48
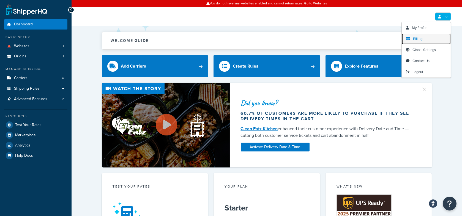
click at [419, 37] on span "Billing" at bounding box center [417, 38] width 9 height 5
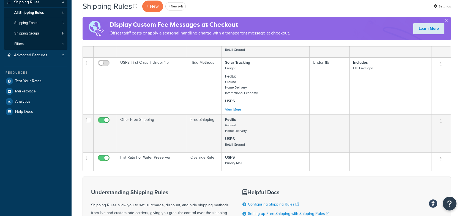
scroll to position [86, 0]
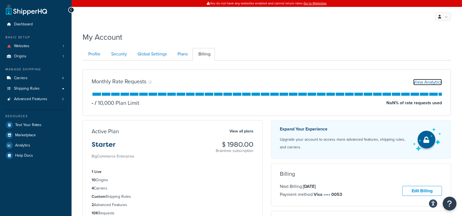
click at [427, 83] on link "View Analytics" at bounding box center [428, 82] width 29 height 6
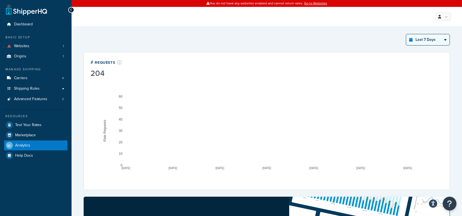
click at [425, 41] on select "Last 24 Hours Last 7 Days Last 30 Days Last 3 Months Last 6 Months Last 12 Mont…" at bounding box center [428, 39] width 44 height 11
click at [406, 34] on select "Last 24 Hours Last 7 Days Last 30 Days Last 3 Months Last 6 Months Last 12 Mont…" at bounding box center [428, 39] width 44 height 11
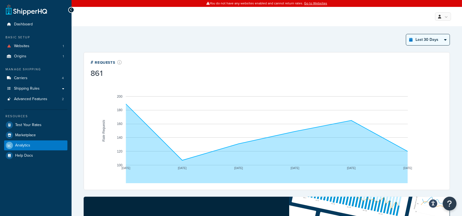
click at [412, 41] on select "Last 24 Hours Last 7 Days Last 30 Days Last 3 Months Last 6 Months Last 12 Mont…" at bounding box center [428, 39] width 44 height 11
click at [406, 34] on select "Last 24 Hours Last 7 Days Last 30 Days Last 3 Months Last 6 Months Last 12 Mont…" at bounding box center [428, 39] width 44 height 11
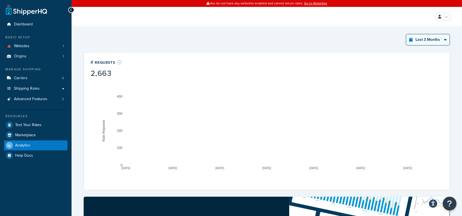
click at [428, 40] on select "Last 24 Hours Last 7 Days Last 30 Days Last 3 Months Last 6 Months Last 12 Mont…" at bounding box center [428, 39] width 44 height 11
click at [406, 34] on select "Last 24 Hours Last 7 Days Last 30 Days Last 3 Months Last 6 Months Last 12 Mont…" at bounding box center [428, 39] width 44 height 11
click at [420, 43] on select "Last 24 Hours Last 7 Days Last 30 Days Last 3 Months Last 6 Months Last 12 Mont…" at bounding box center [428, 39] width 44 height 11
click at [406, 34] on select "Last 24 Hours Last 7 Days Last 30 Days Last 3 Months Last 6 Months Last 12 Mont…" at bounding box center [428, 39] width 44 height 11
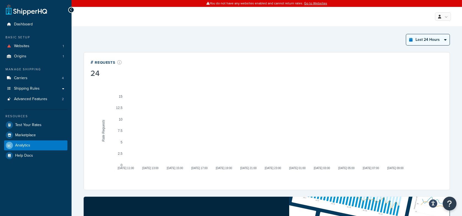
click at [424, 39] on select "Last 24 Hours Last 7 Days Last 30 Days Last 3 Months Last 6 Months Last 12 Mont…" at bounding box center [428, 39] width 44 height 11
select select "last_7_days"
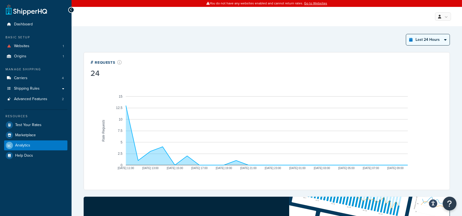
click at [406, 34] on select "Last 24 Hours Last 7 Days Last 30 Days Last 3 Months Last 6 Months Last 12 Mont…" at bounding box center [428, 39] width 44 height 11
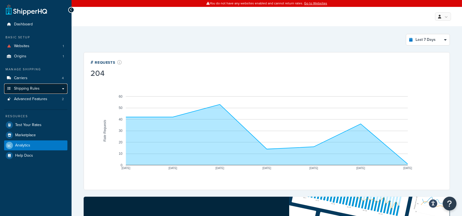
click at [40, 86] on link "Shipping Rules" at bounding box center [35, 88] width 63 height 10
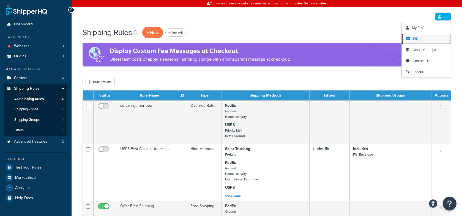
click at [422, 39] on span "Billing" at bounding box center [417, 38] width 9 height 5
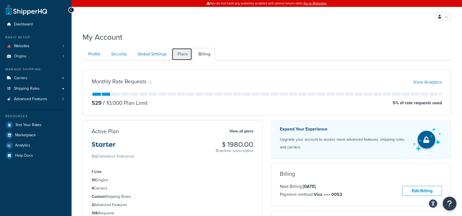
click at [187, 51] on link "Plans" at bounding box center [182, 54] width 20 height 12
